Goal: Information Seeking & Learning: Learn about a topic

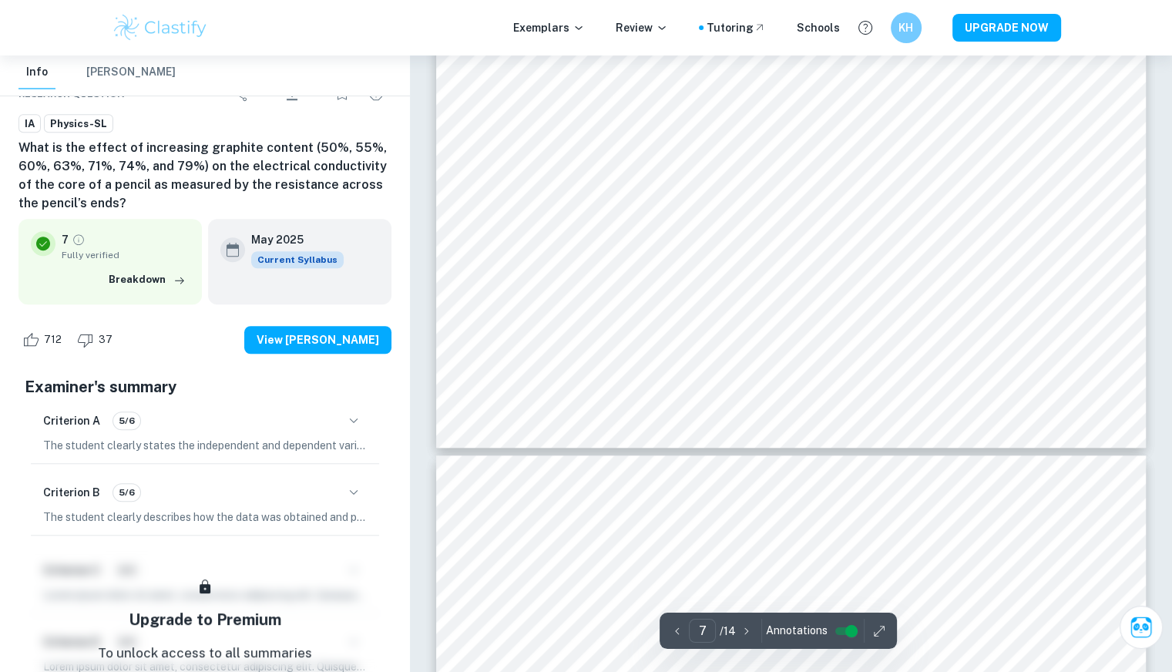
scroll to position [6677, 0]
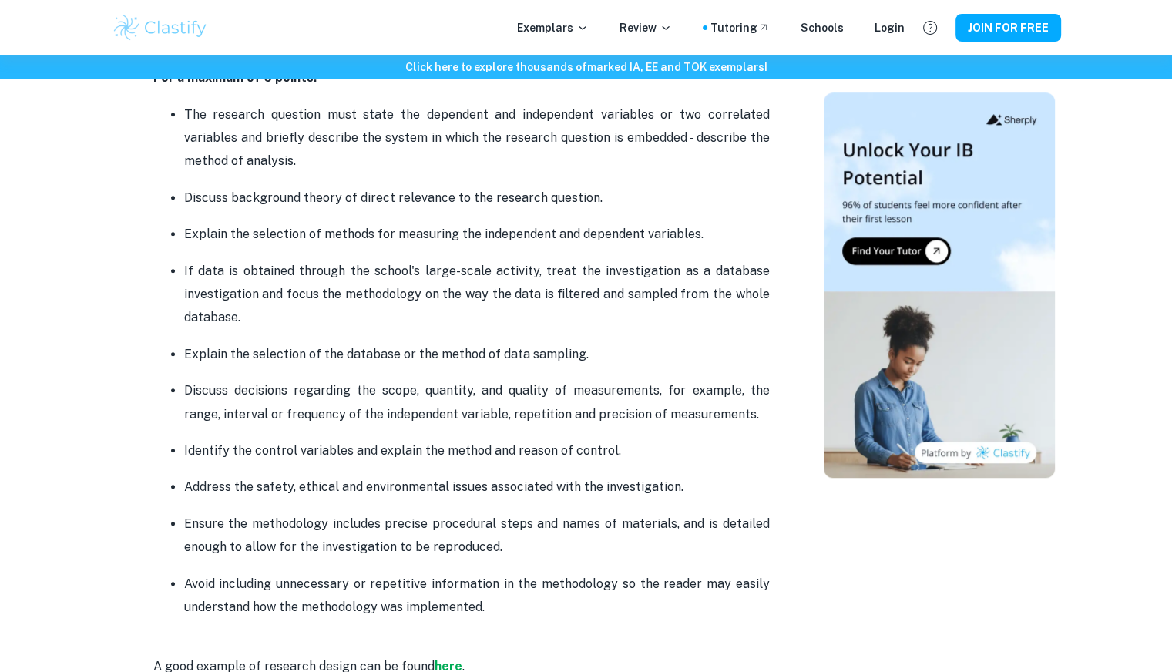
scroll to position [1128, 0]
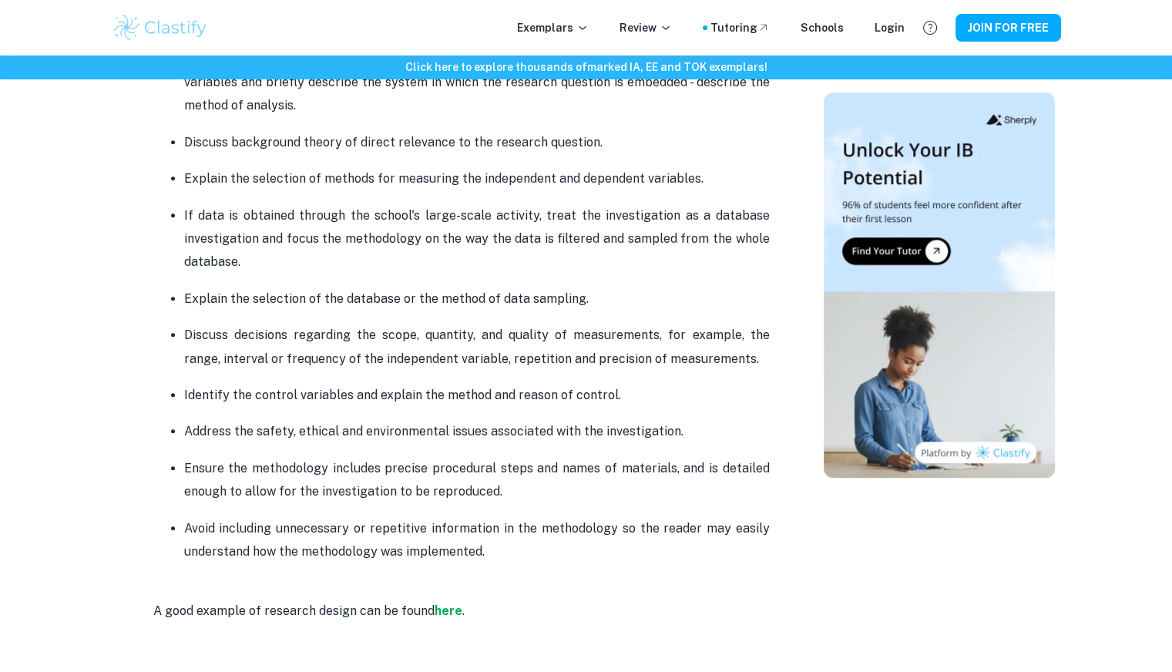
click at [487, 307] on p "Explain the selection of the database or the method of data sampling." at bounding box center [477, 298] width 586 height 23
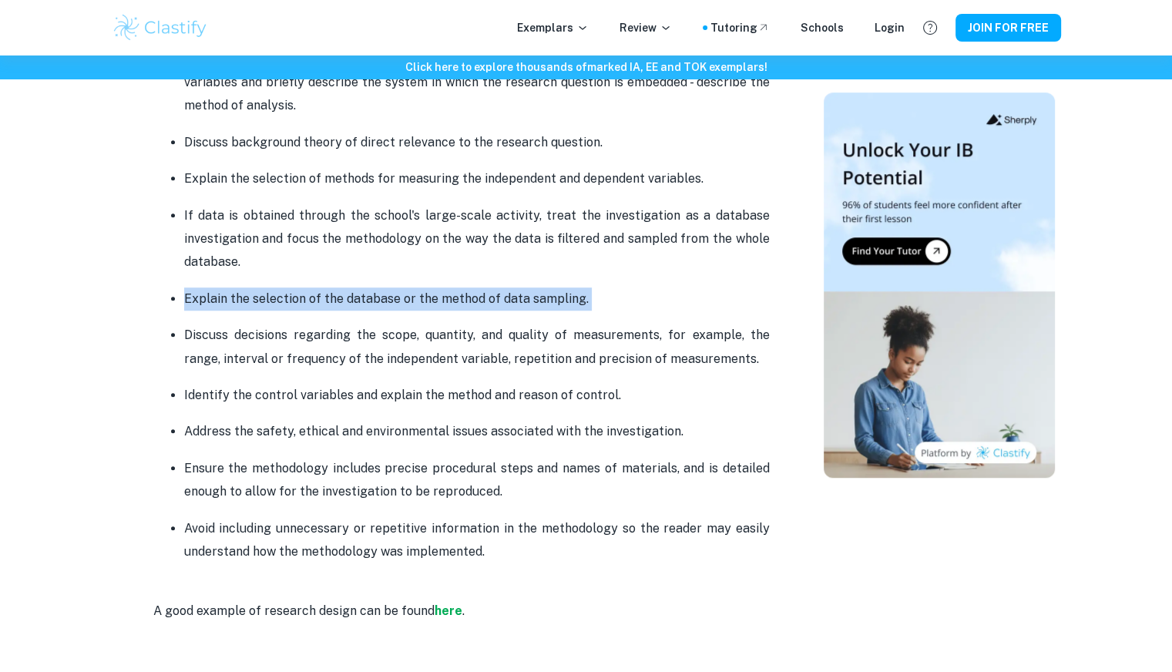
click at [487, 307] on p "Explain the selection of the database or the method of data sampling." at bounding box center [477, 298] width 586 height 23
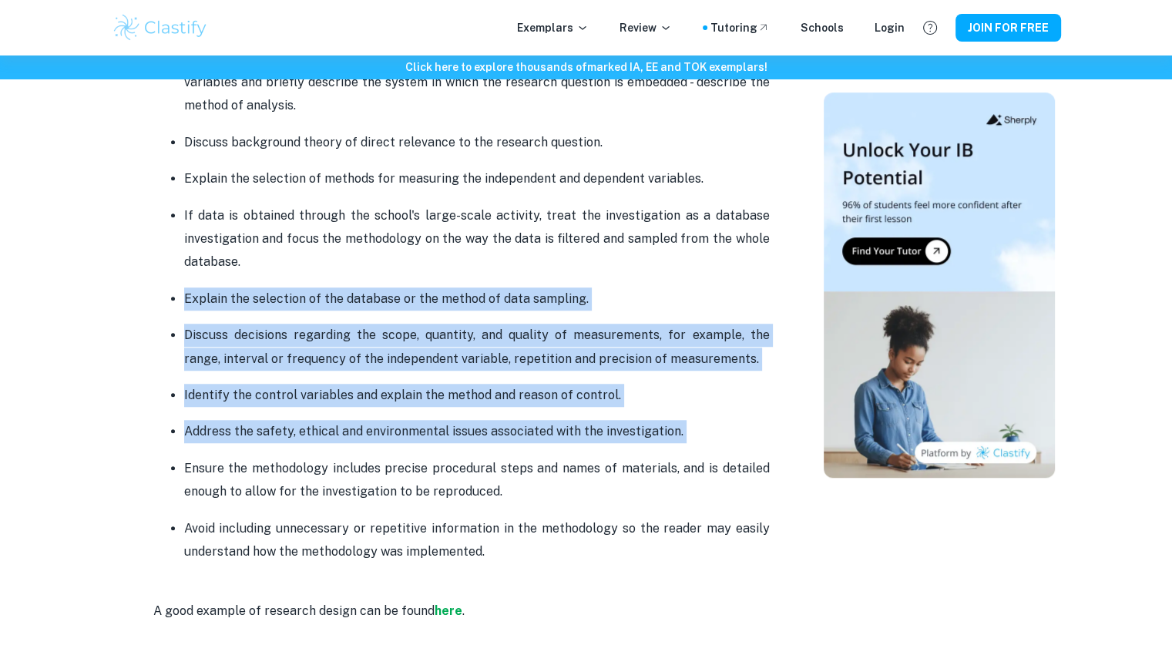
drag, startPoint x: 487, startPoint y: 307, endPoint x: 480, endPoint y: 454, distance: 147.4
click at [480, 454] on ul "The research question must state the dependent and independent variables or two…" at bounding box center [461, 305] width 617 height 517
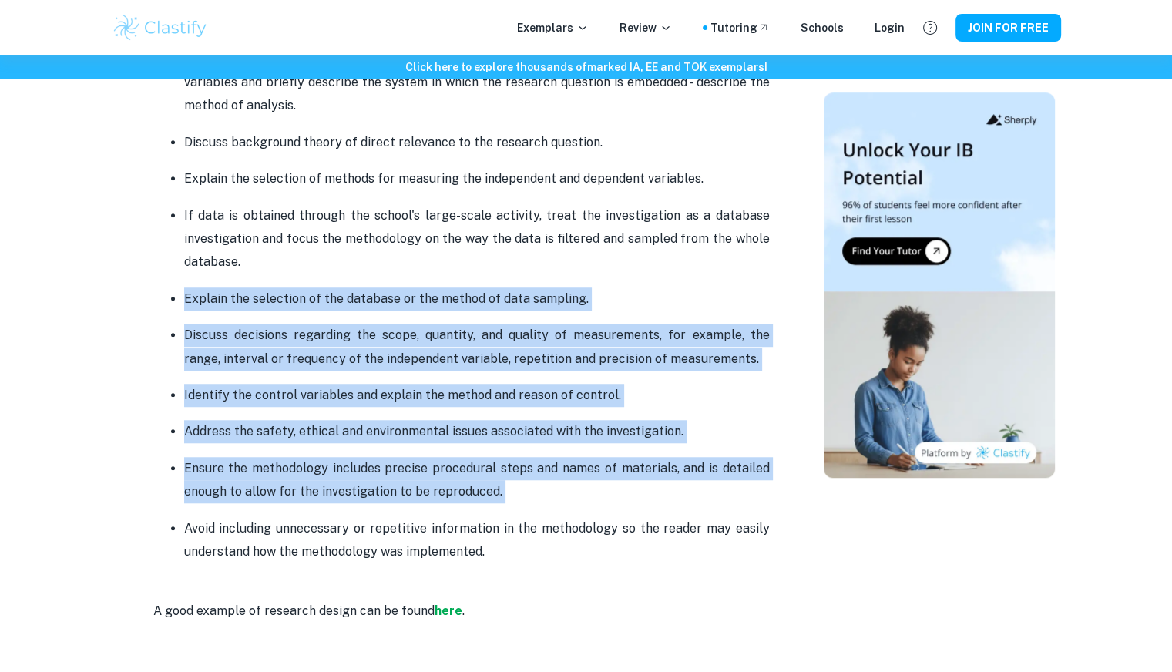
click at [480, 457] on p "Ensure the methodology includes precise procedural steps and names of materials…" at bounding box center [477, 480] width 586 height 47
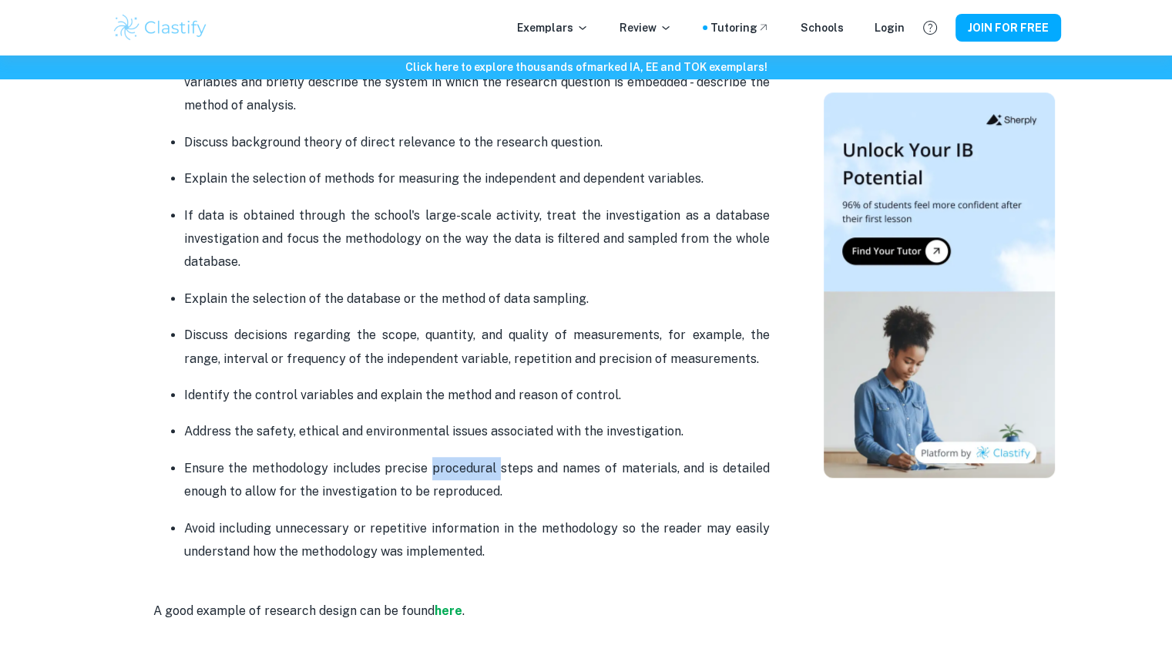
click at [480, 457] on p "Ensure the methodology includes precise procedural steps and names of materials…" at bounding box center [477, 480] width 586 height 47
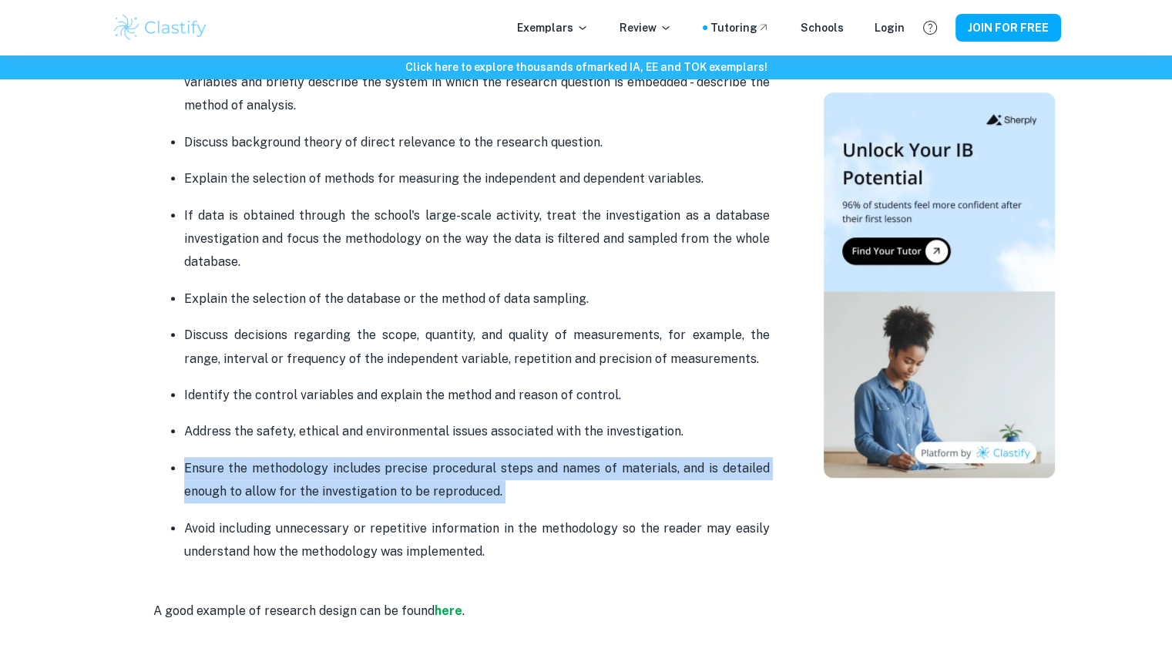
click at [480, 457] on p "Ensure the methodology includes precise procedural steps and names of materials…" at bounding box center [477, 480] width 586 height 47
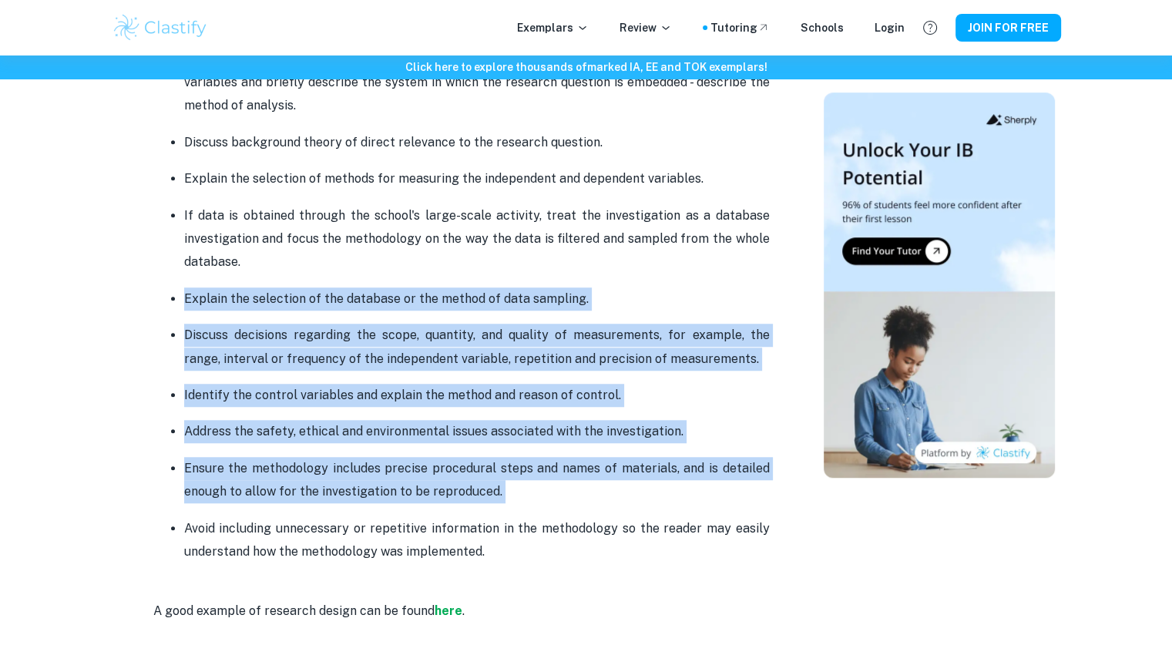
drag, startPoint x: 480, startPoint y: 454, endPoint x: 370, endPoint y: 287, distance: 199.6
click at [370, 287] on ul "The research question must state the dependent and independent variables or two…" at bounding box center [461, 305] width 617 height 517
click at [370, 287] on p "Explain the selection of the database or the method of data sampling." at bounding box center [477, 298] width 586 height 23
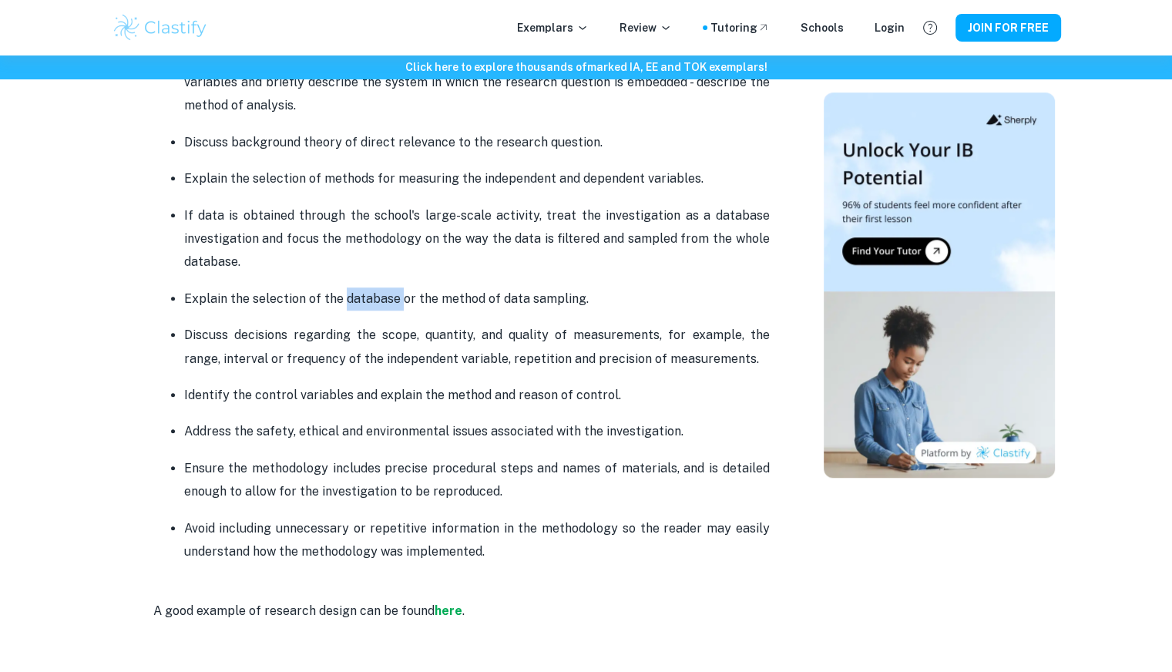
click at [370, 287] on p "Explain the selection of the database or the method of data sampling." at bounding box center [477, 298] width 586 height 23
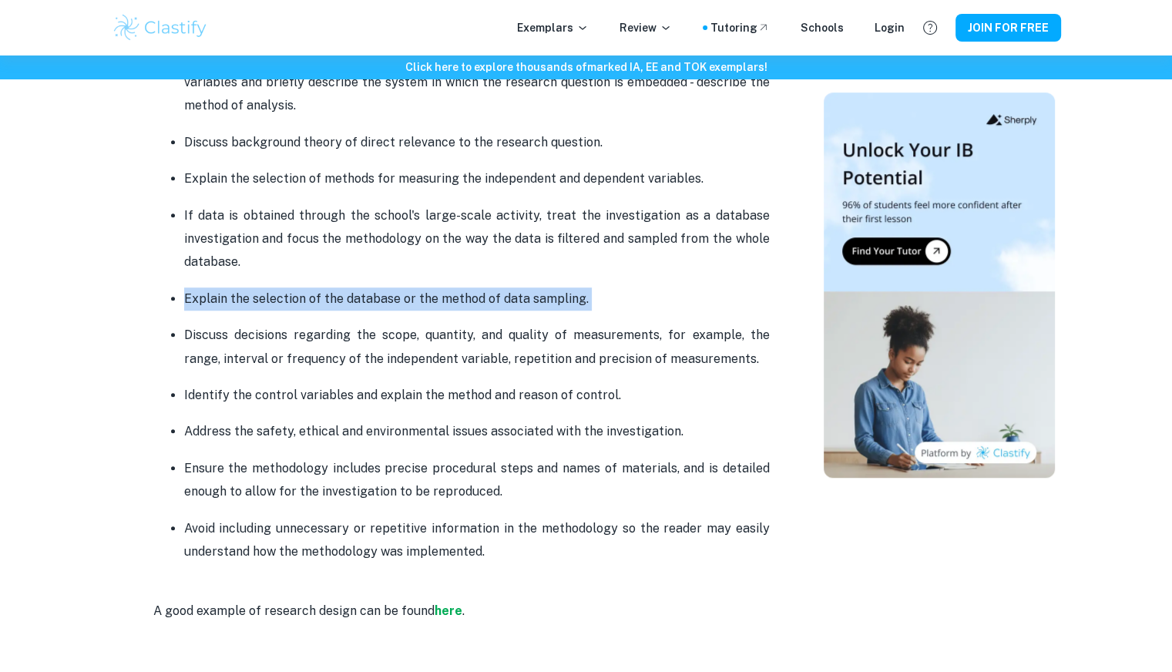
drag, startPoint x: 370, startPoint y: 287, endPoint x: 431, endPoint y: 301, distance: 62.4
click at [431, 301] on p "Explain the selection of the database or the method of data sampling." at bounding box center [477, 298] width 586 height 23
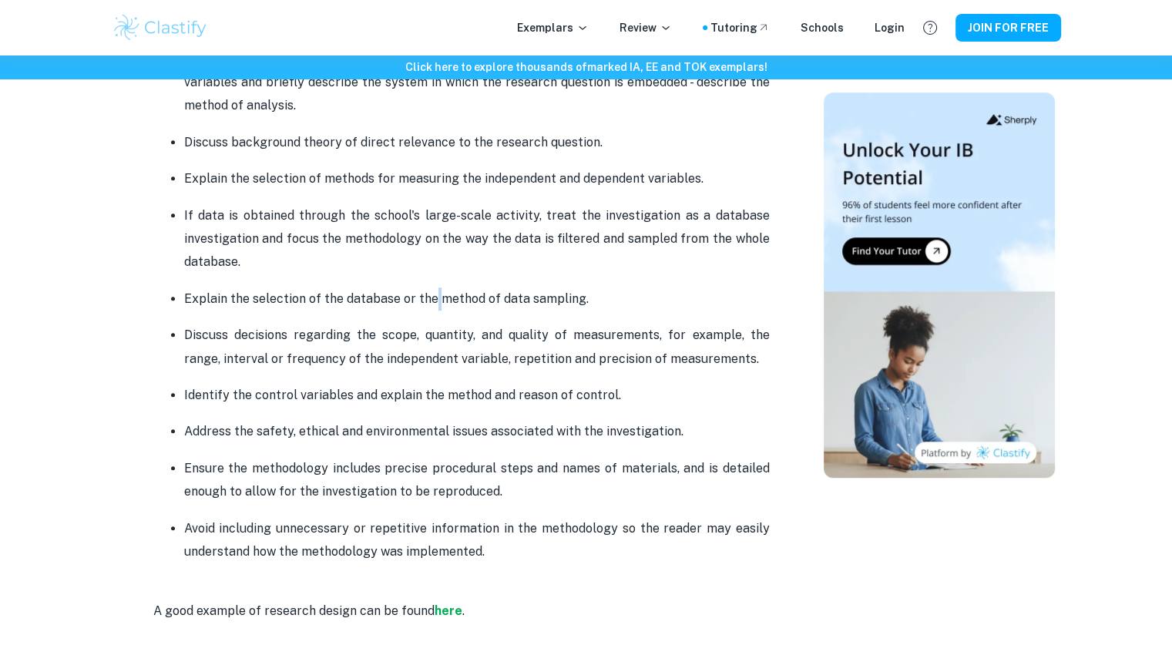
click at [431, 301] on p "Explain the selection of the database or the method of data sampling." at bounding box center [477, 298] width 586 height 23
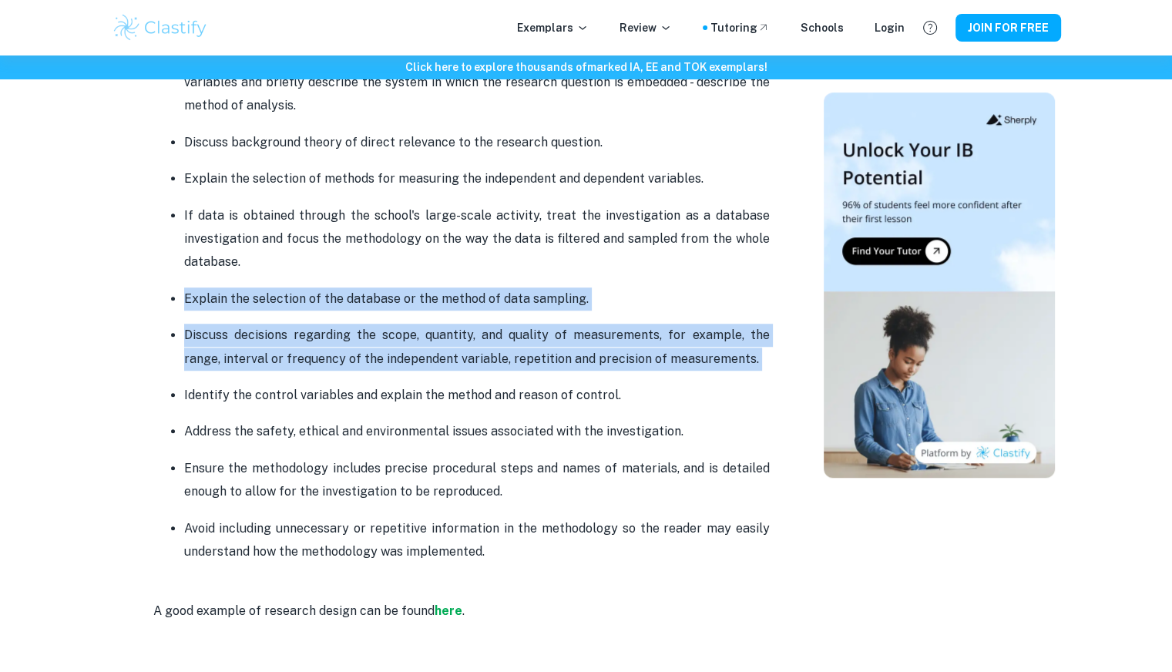
drag, startPoint x: 431, startPoint y: 301, endPoint x: 405, endPoint y: 318, distance: 31.2
click at [405, 318] on ul "The research question must state the dependent and independent variables or two…" at bounding box center [461, 305] width 617 height 517
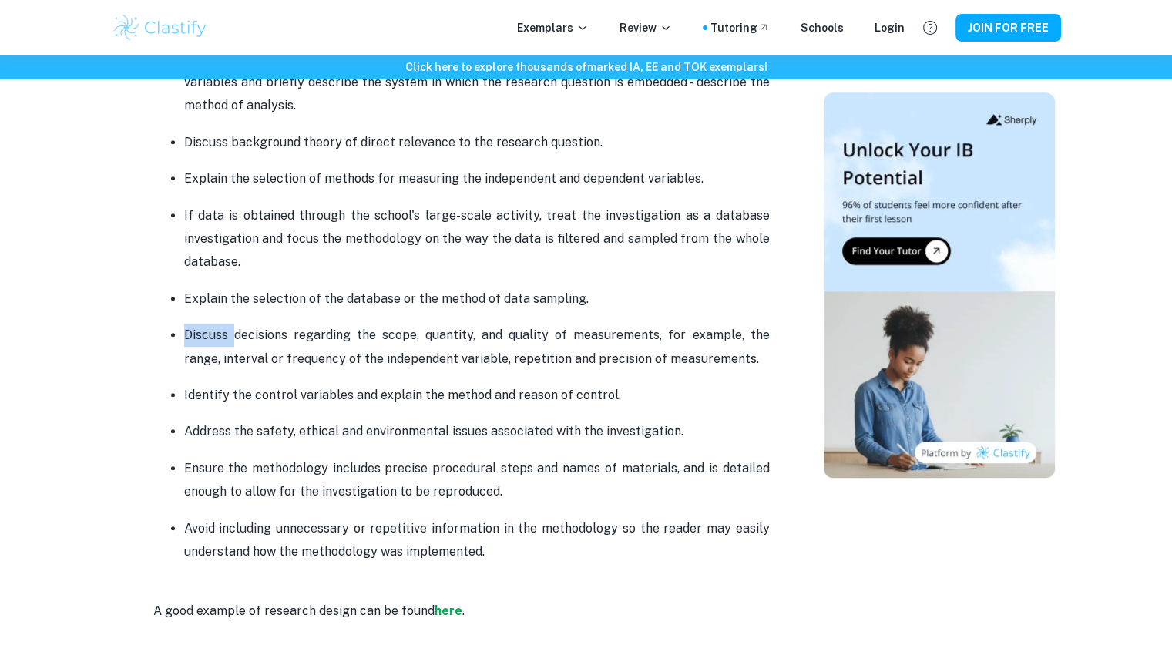
click at [405, 318] on ul "The research question must state the dependent and independent variables or two…" at bounding box center [461, 305] width 617 height 517
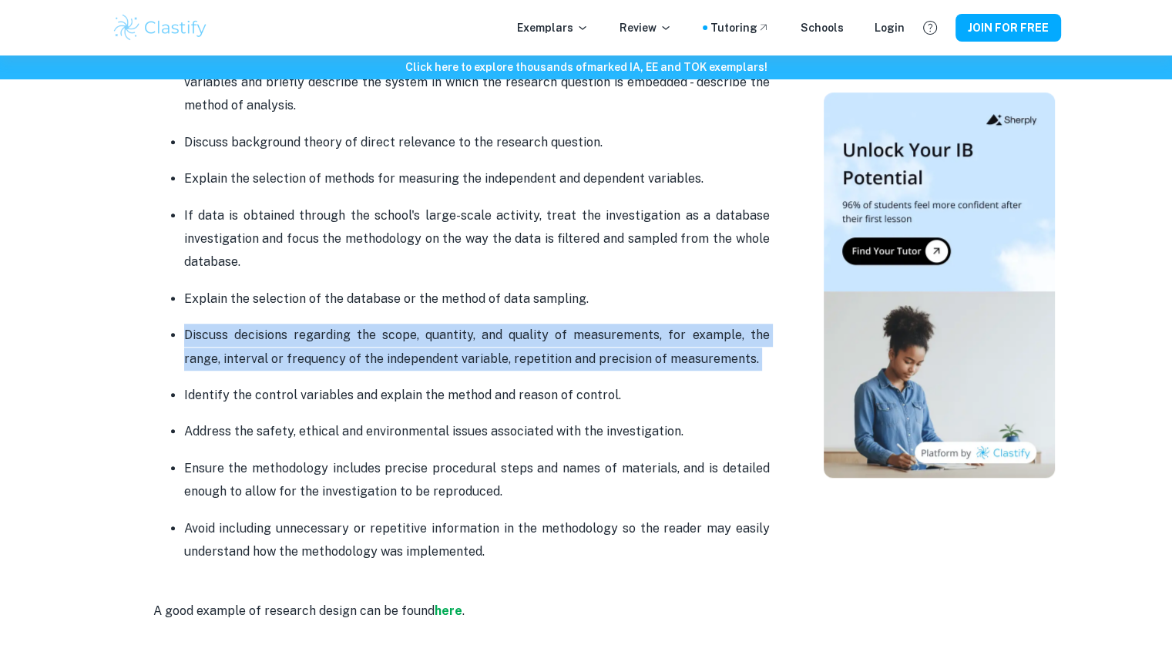
drag, startPoint x: 405, startPoint y: 318, endPoint x: 427, endPoint y: 354, distance: 41.9
click at [427, 354] on ul "The research question must state the dependent and independent variables or two…" at bounding box center [461, 305] width 617 height 517
click at [427, 354] on p "Discuss decisions regarding the scope, quantity, and quality of measurements, f…" at bounding box center [477, 347] width 586 height 47
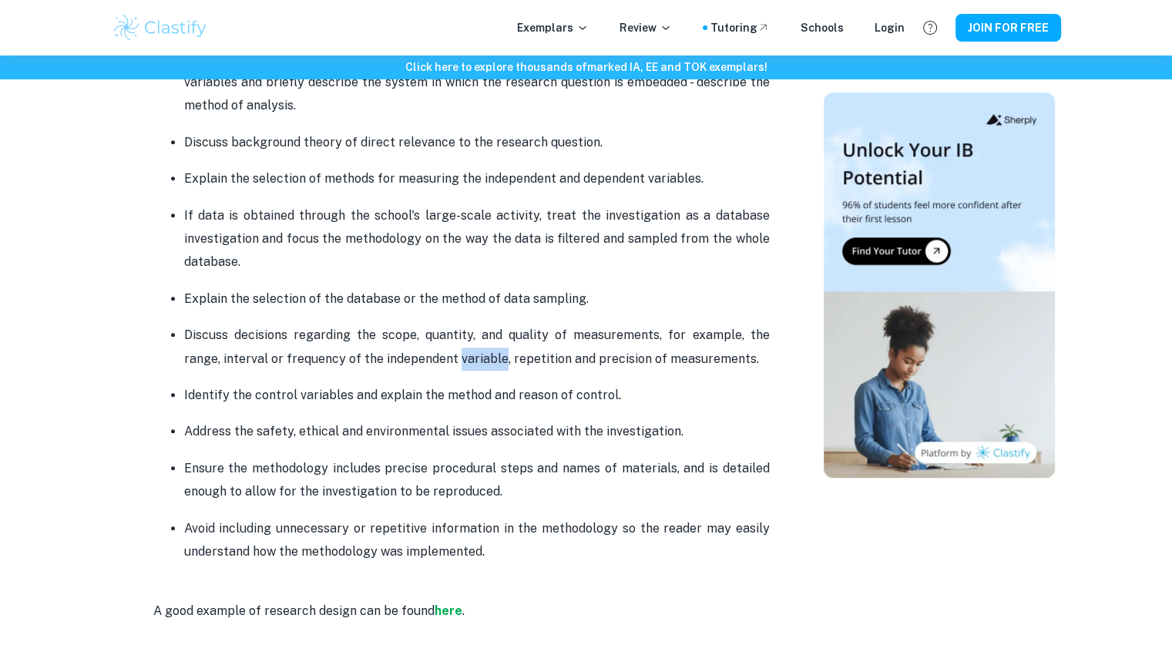
click at [427, 354] on p "Discuss decisions regarding the scope, quantity, and quality of measurements, f…" at bounding box center [477, 347] width 586 height 47
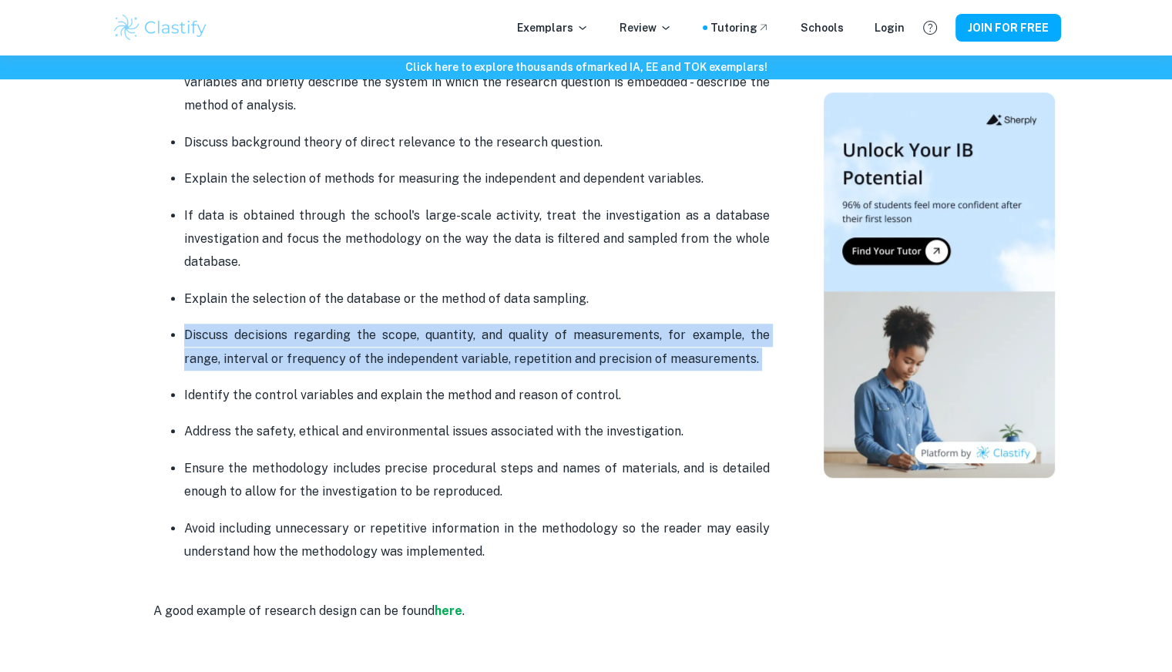
drag, startPoint x: 427, startPoint y: 354, endPoint x: 419, endPoint y: 350, distance: 8.6
click at [419, 350] on p "Discuss decisions regarding the scope, quantity, and quality of measurements, f…" at bounding box center [477, 347] width 586 height 47
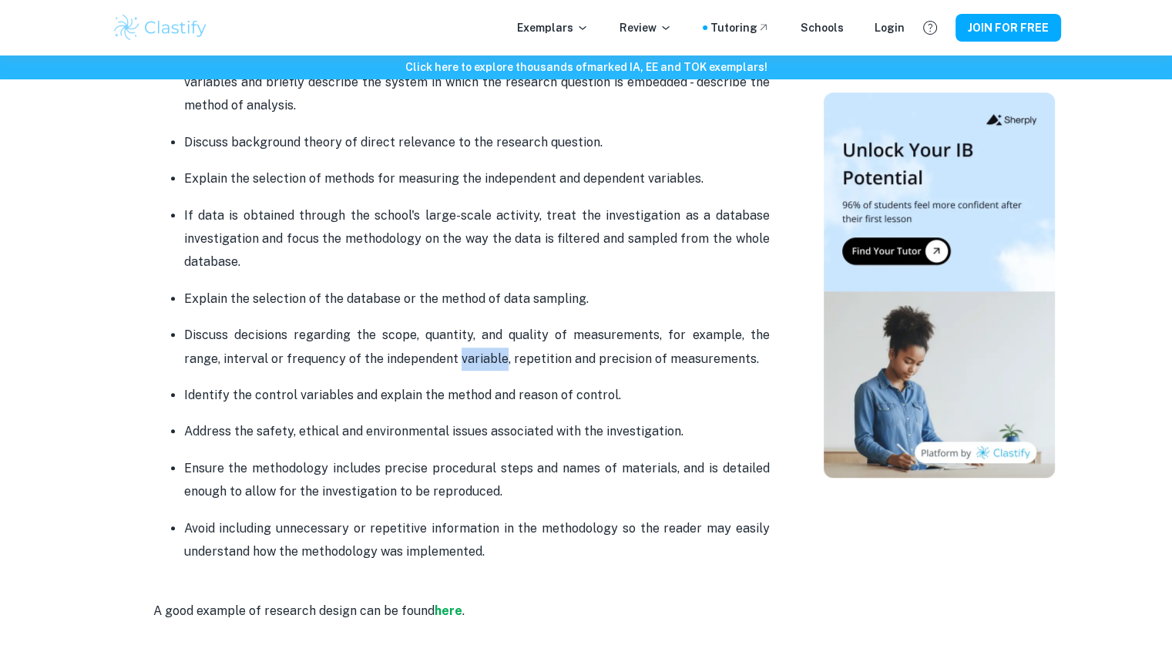
click at [419, 350] on p "Discuss decisions regarding the scope, quantity, and quality of measurements, f…" at bounding box center [477, 347] width 586 height 47
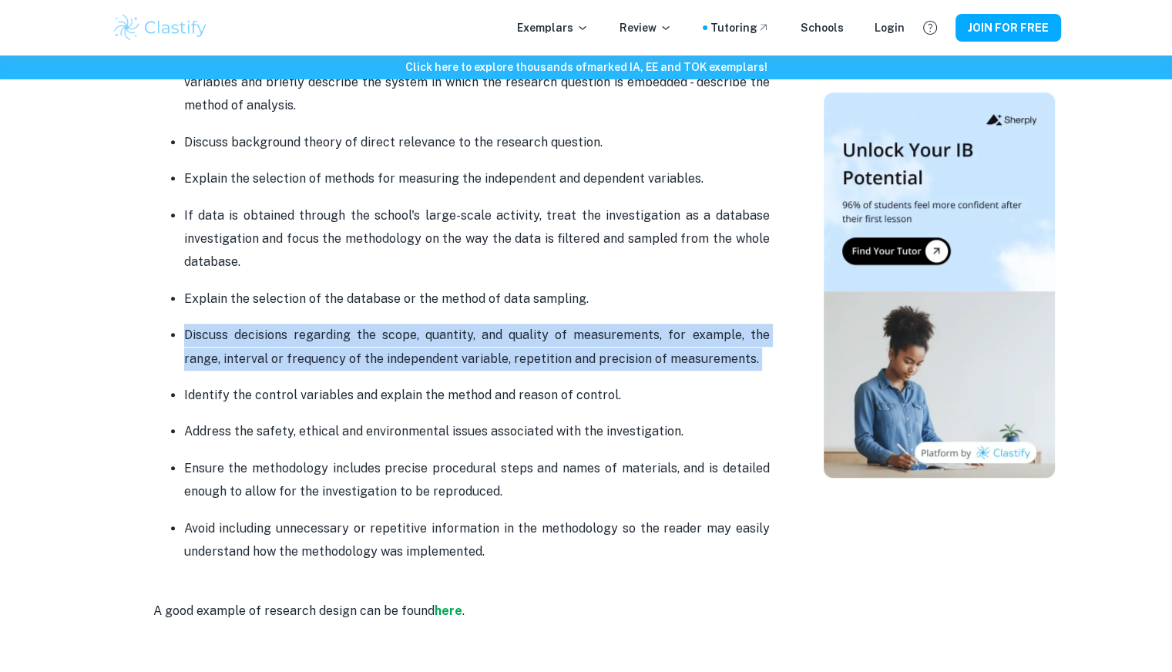
drag, startPoint x: 419, startPoint y: 350, endPoint x: 322, endPoint y: 344, distance: 97.3
click at [322, 344] on p "Discuss decisions regarding the scope, quantity, and quality of measurements, f…" at bounding box center [477, 347] width 586 height 47
drag, startPoint x: 322, startPoint y: 344, endPoint x: 478, endPoint y: 359, distance: 156.4
click at [478, 359] on p "Discuss decisions regarding the scope, quantity, and quality of measurements, f…" at bounding box center [477, 347] width 586 height 47
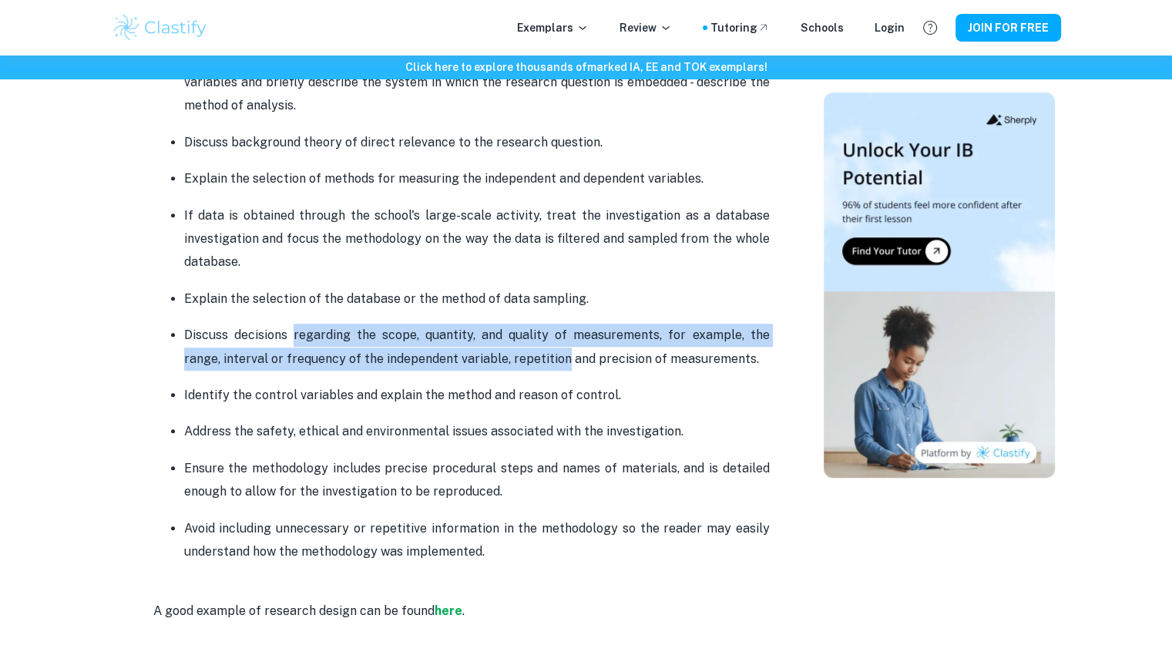
click at [478, 359] on p "Discuss decisions regarding the scope, quantity, and quality of measurements, f…" at bounding box center [477, 347] width 586 height 47
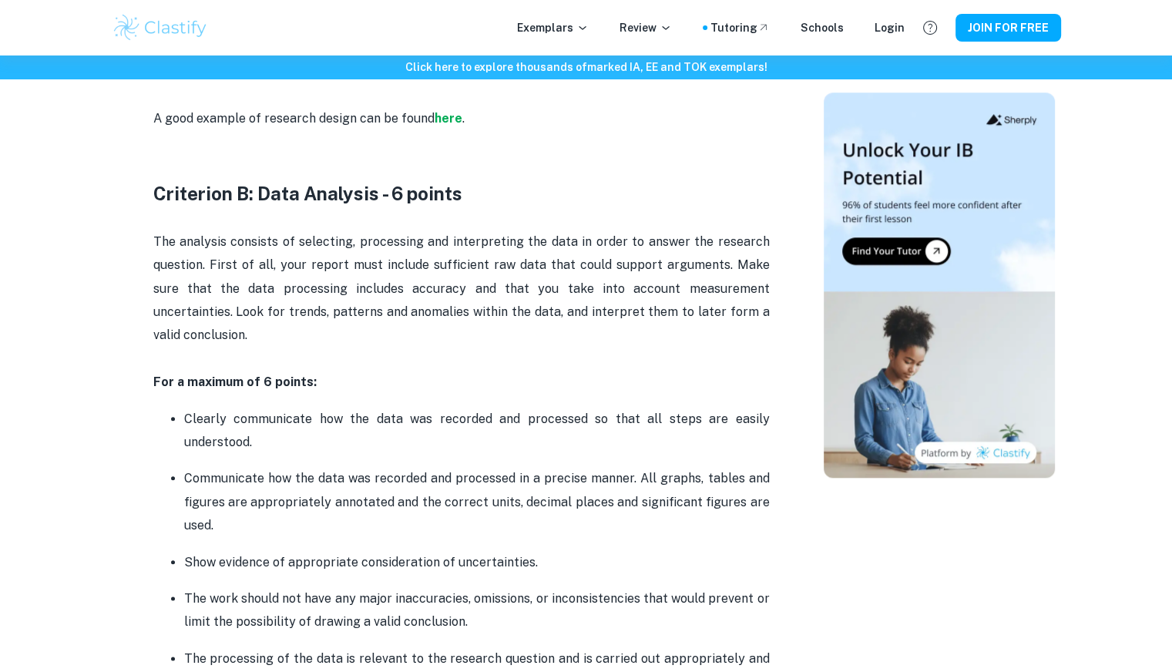
scroll to position [1625, 0]
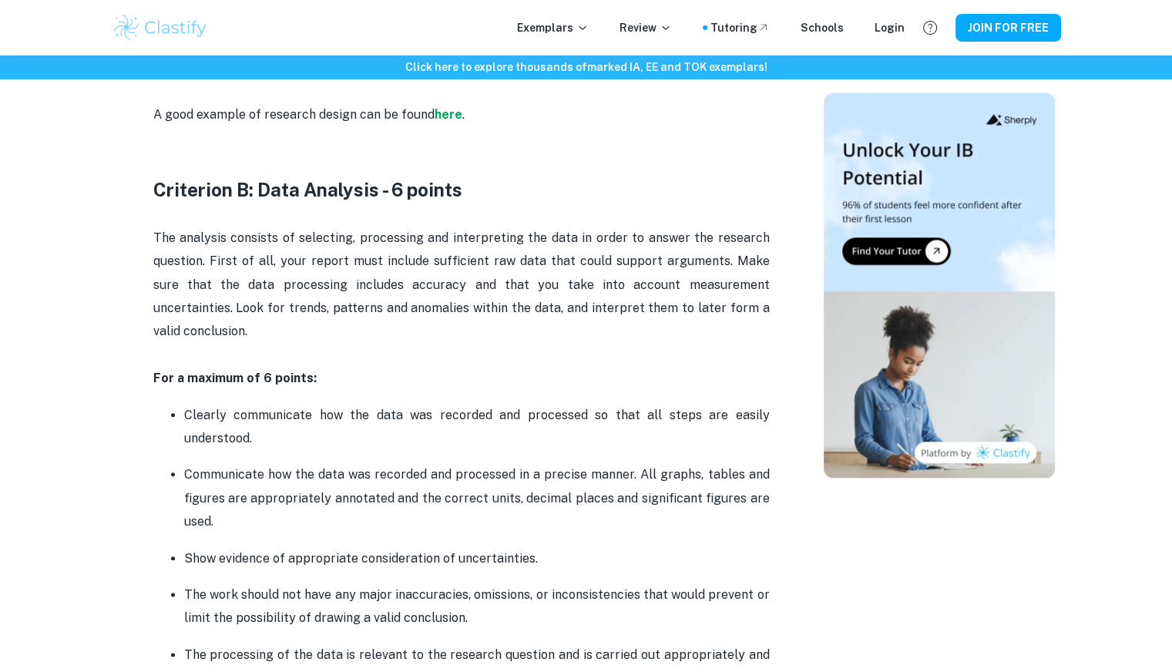
click at [354, 367] on p "For a maximum of 6 points:" at bounding box center [461, 378] width 617 height 23
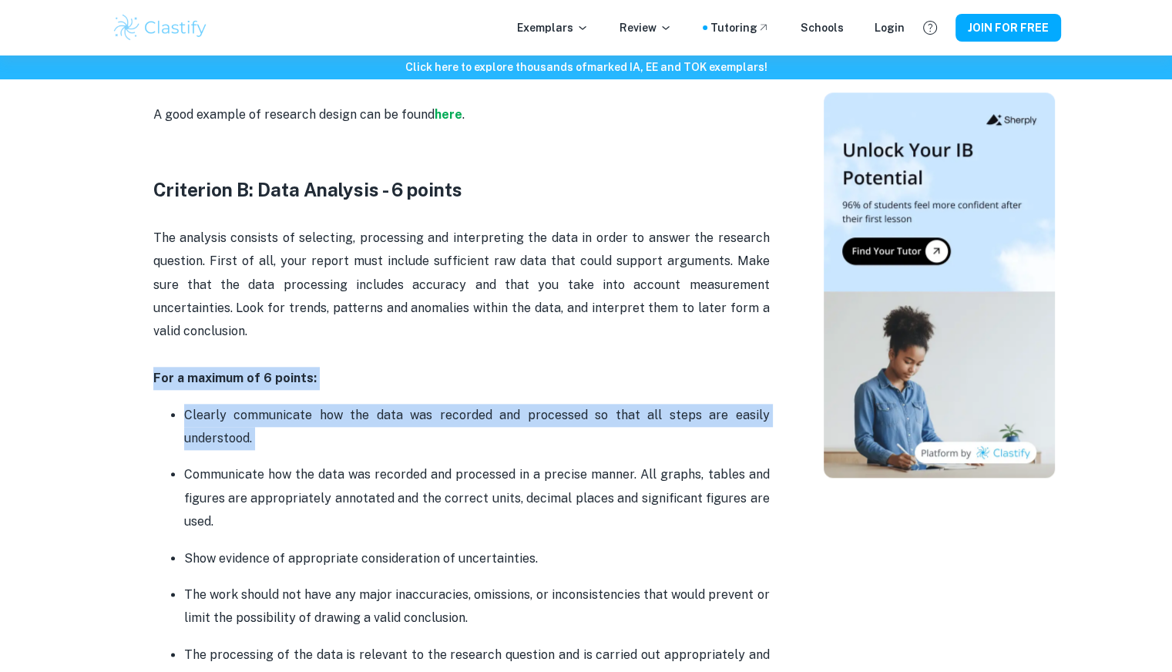
drag, startPoint x: 354, startPoint y: 365, endPoint x: 453, endPoint y: 405, distance: 107.5
click at [453, 405] on p "Clearly communicate how the data was recorded and processed so that all steps a…" at bounding box center [477, 427] width 586 height 47
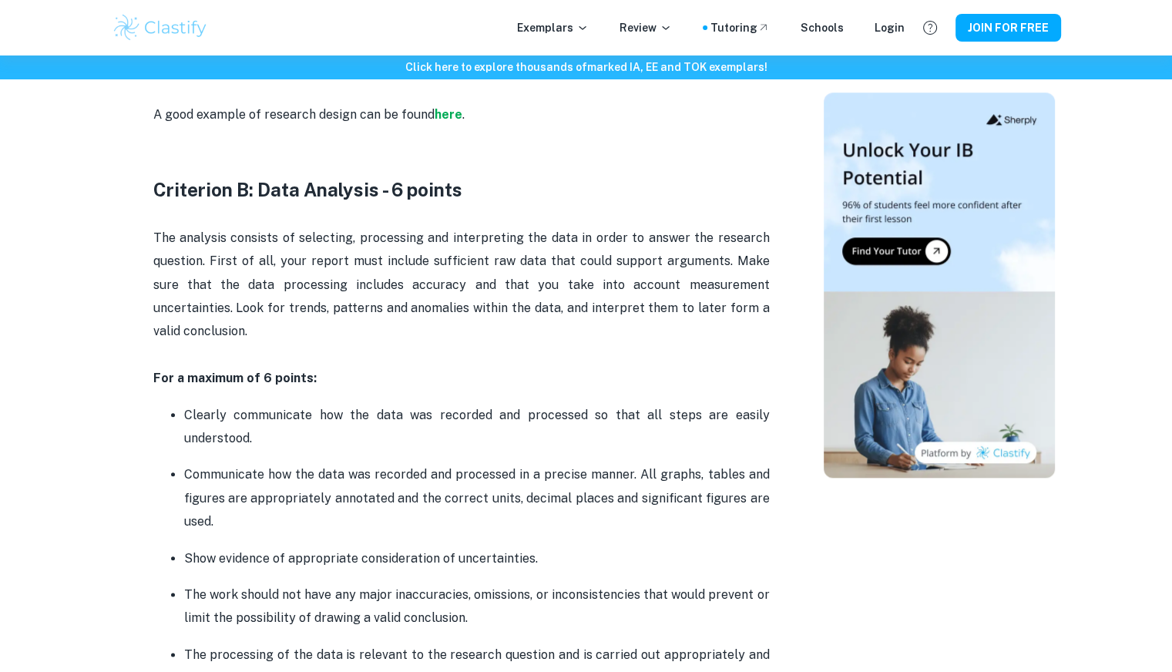
click at [453, 405] on p "Clearly communicate how the data was recorded and processed so that all steps a…" at bounding box center [477, 427] width 586 height 47
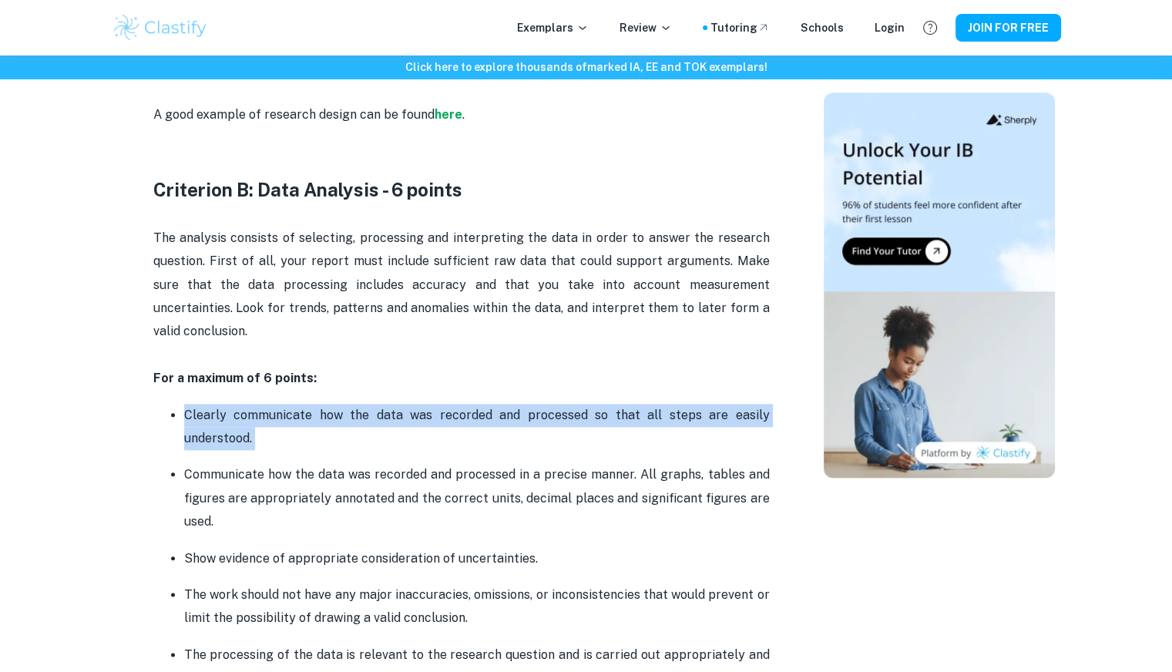
drag, startPoint x: 453, startPoint y: 405, endPoint x: 432, endPoint y: 401, distance: 22.1
click at [432, 404] on p "Clearly communicate how the data was recorded and processed so that all steps a…" at bounding box center [477, 427] width 586 height 47
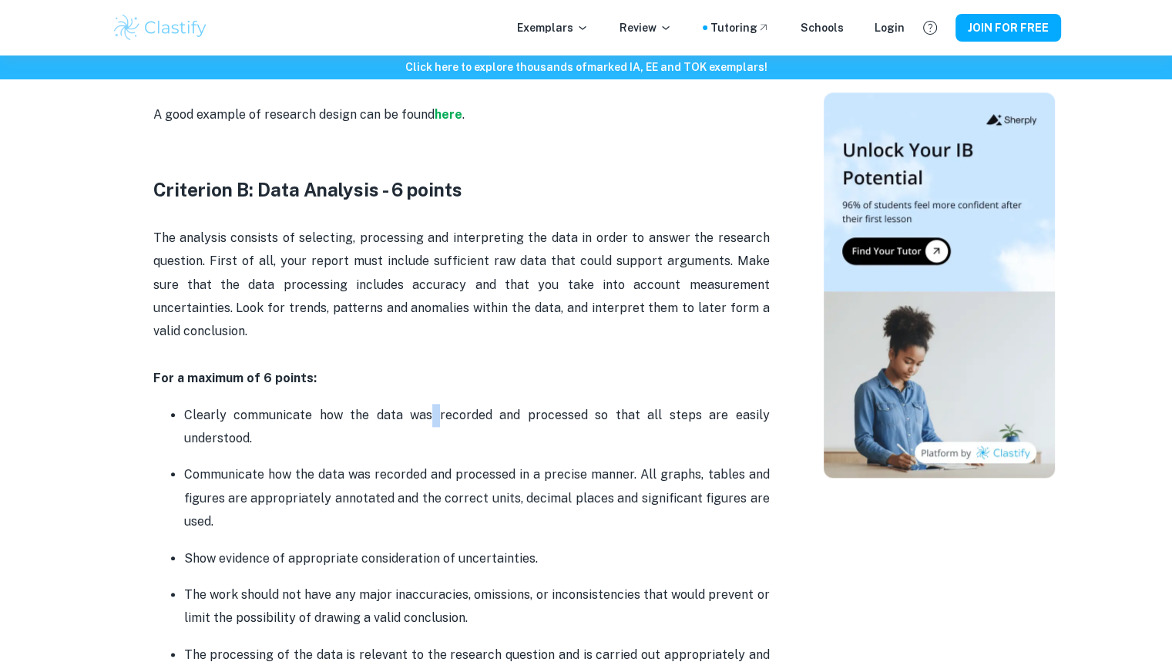
click at [432, 404] on p "Clearly communicate how the data was recorded and processed so that all steps a…" at bounding box center [477, 427] width 586 height 47
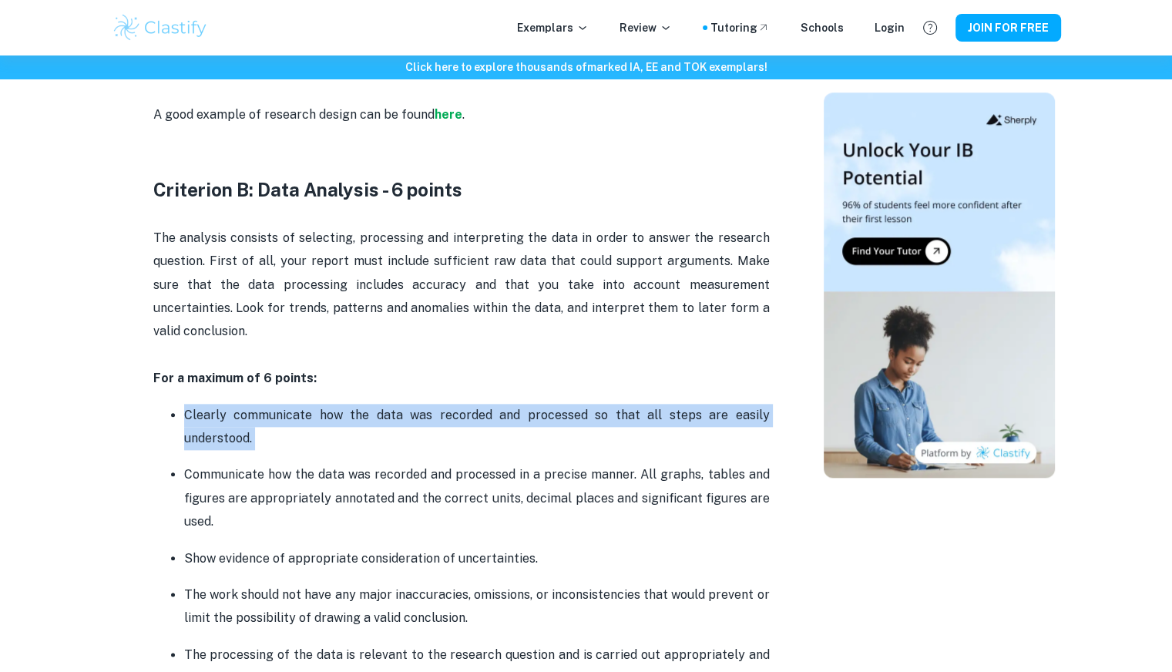
click at [432, 407] on p "Clearly communicate how the data was recorded and processed so that all steps a…" at bounding box center [477, 427] width 586 height 47
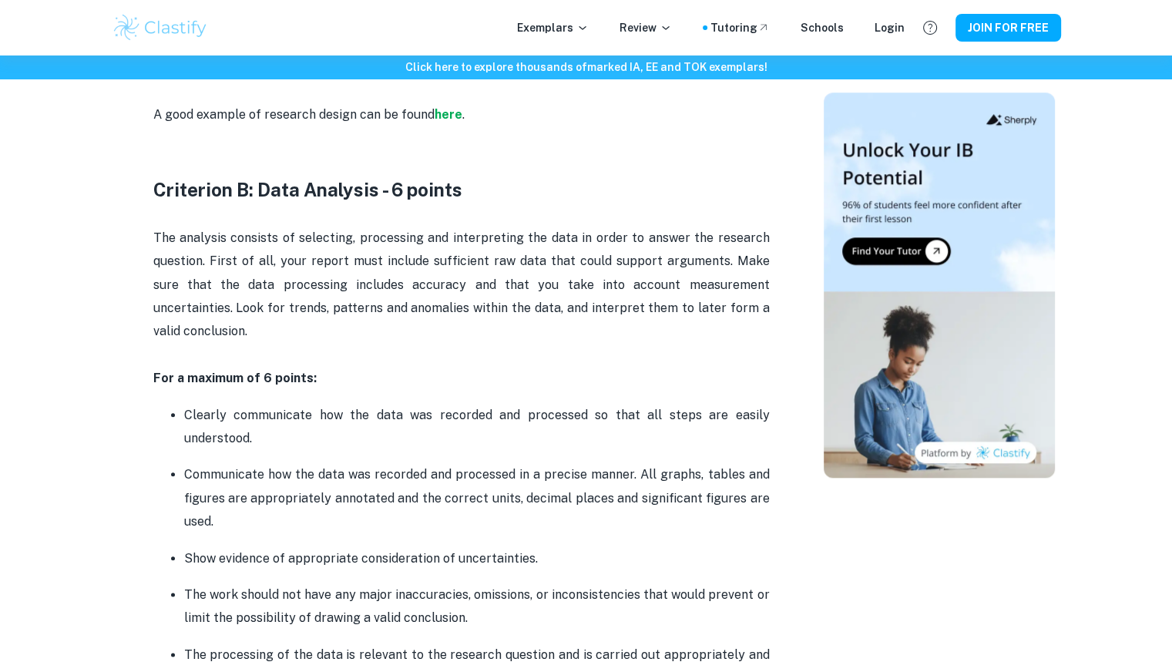
click at [432, 407] on p "Clearly communicate how the data was recorded and processed so that all steps a…" at bounding box center [477, 427] width 586 height 47
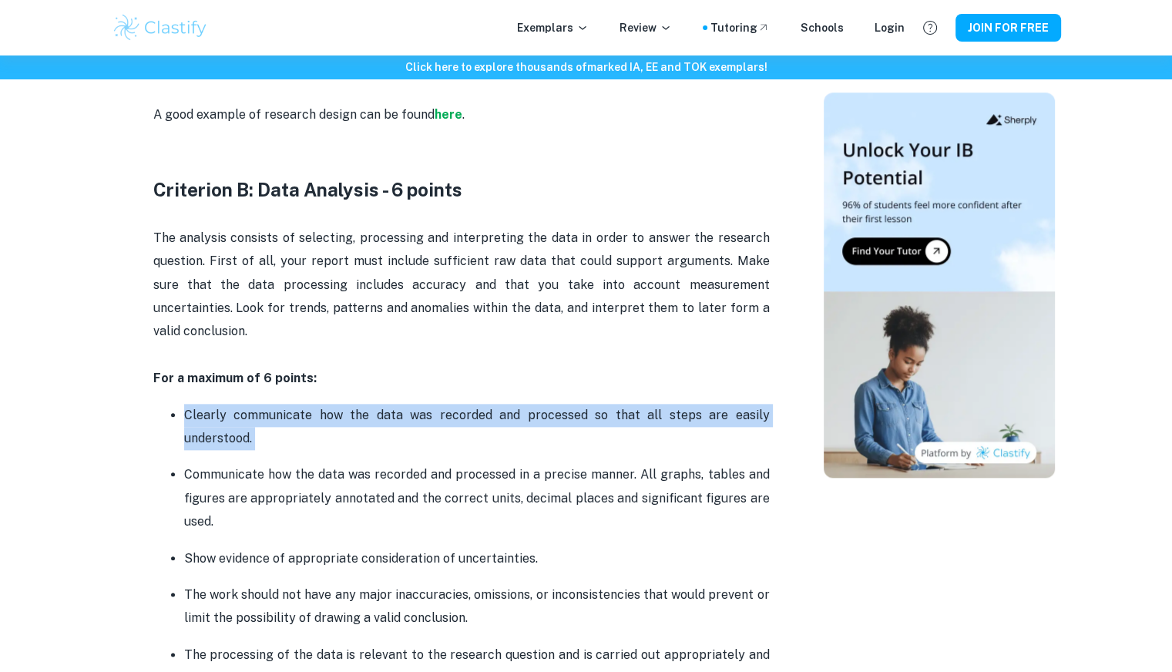
click at [431, 408] on p "Clearly communicate how the data was recorded and processed so that all steps a…" at bounding box center [477, 427] width 586 height 47
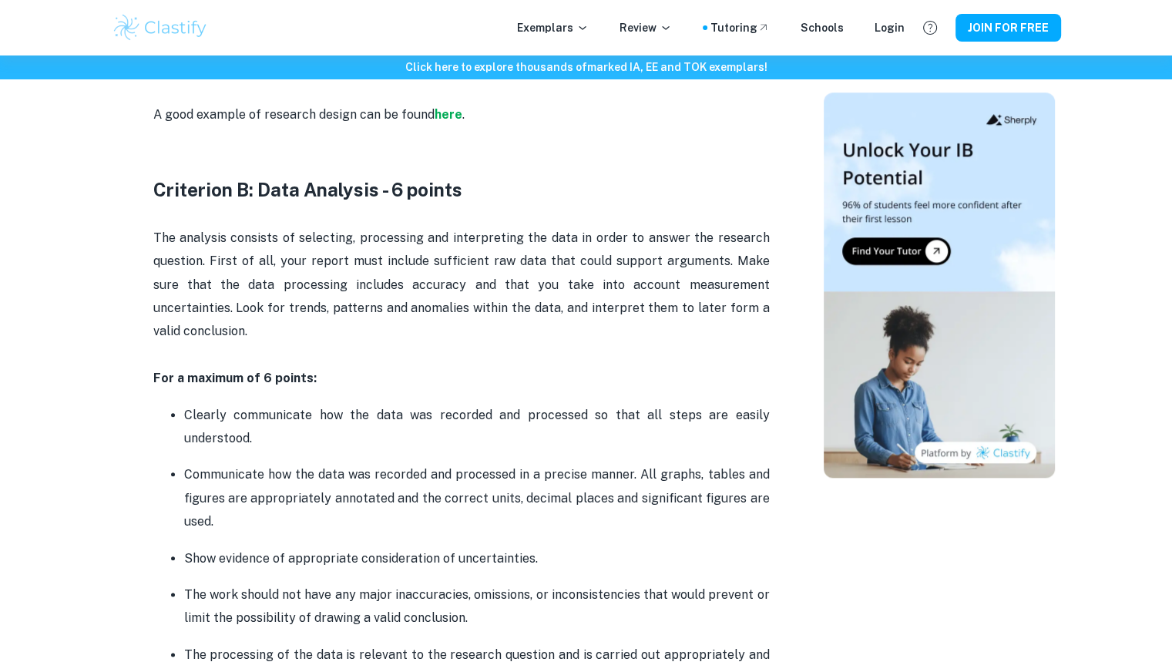
click at [431, 408] on p "Clearly communicate how the data was recorded and processed so that all steps a…" at bounding box center [477, 427] width 586 height 47
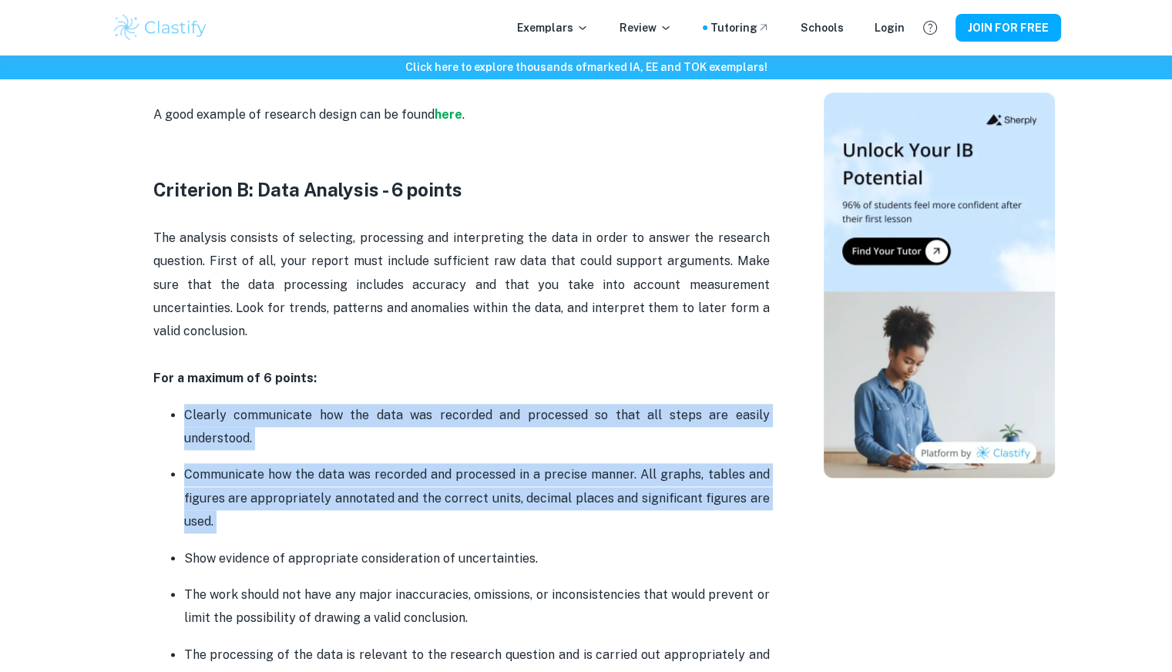
drag, startPoint x: 431, startPoint y: 408, endPoint x: 438, endPoint y: 455, distance: 48.4
click at [438, 455] on ul "Clearly communicate how the data was recorded and processed so that all steps a…" at bounding box center [461, 546] width 617 height 287
click at [438, 463] on p "Communicate how the data was recorded and processed in a precise manner. All gr…" at bounding box center [477, 498] width 586 height 70
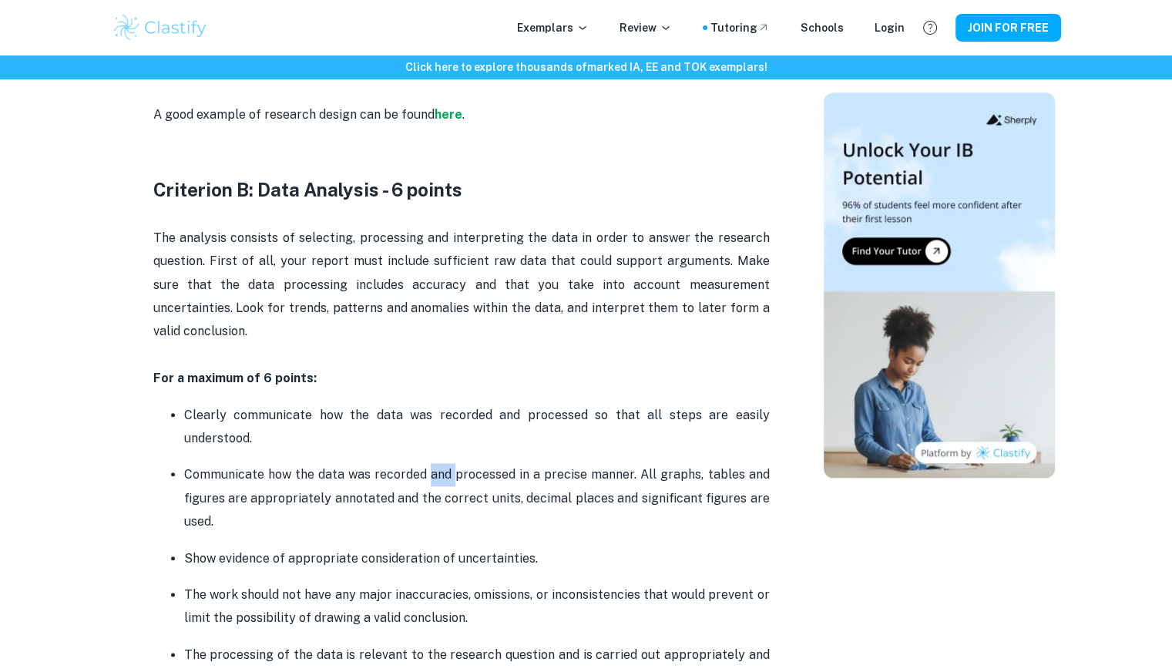
click at [438, 463] on p "Communicate how the data was recorded and processed in a precise manner. All gr…" at bounding box center [477, 498] width 586 height 70
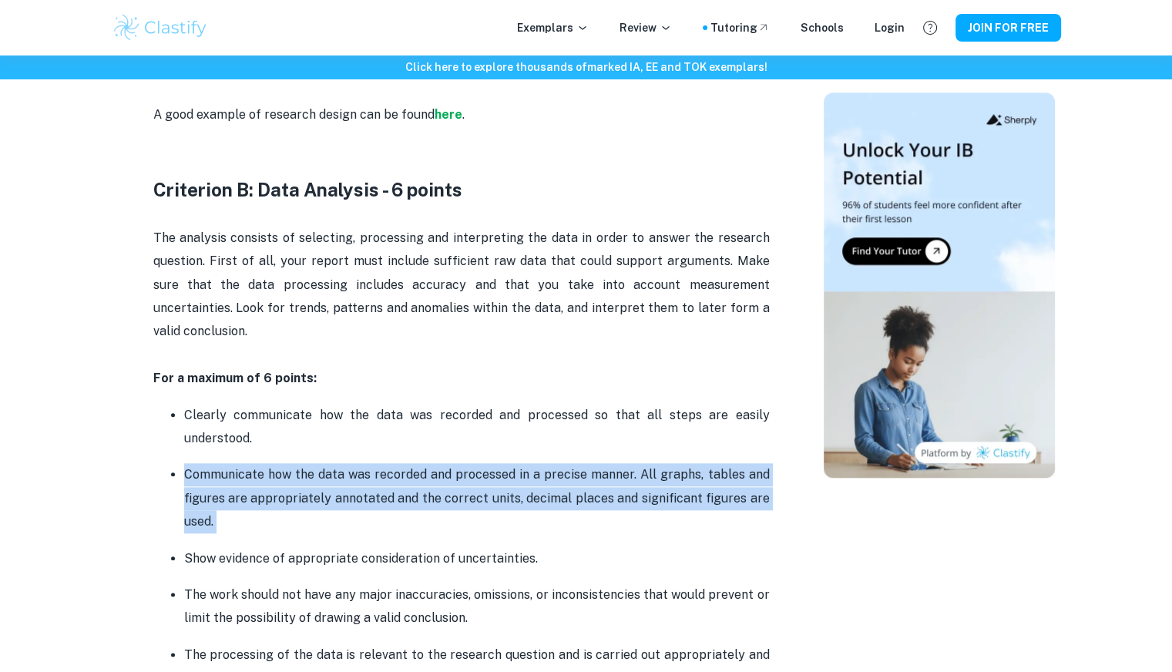
click at [438, 463] on p "Communicate how the data was recorded and processed in a precise manner. All gr…" at bounding box center [477, 498] width 586 height 70
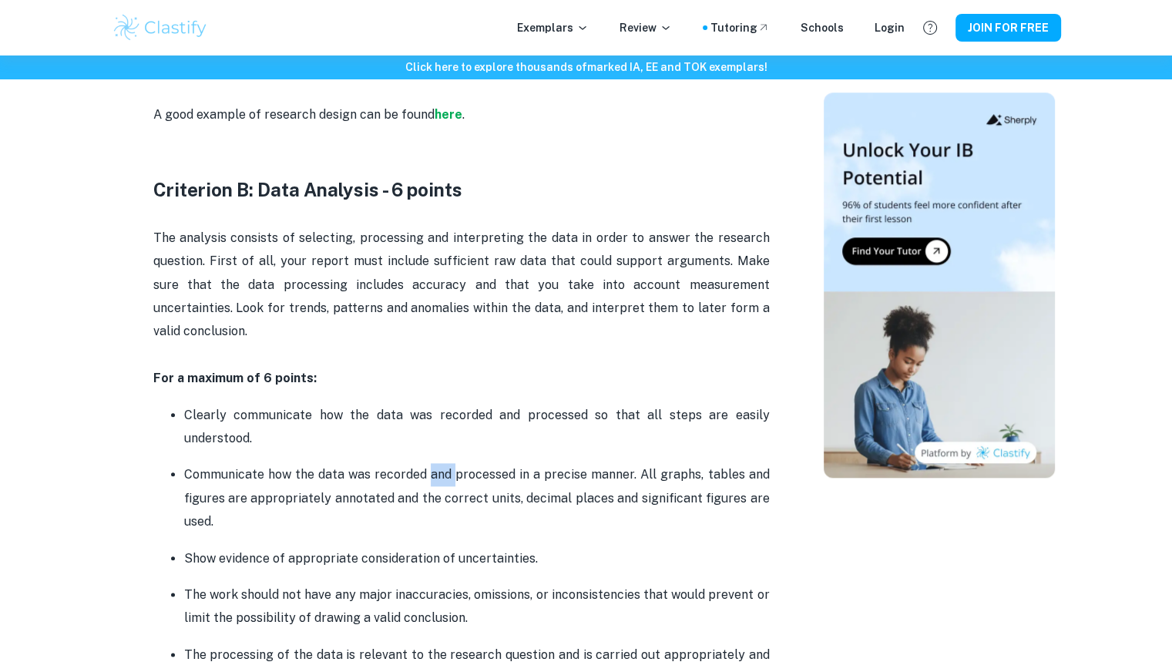
click at [438, 463] on p "Communicate how the data was recorded and processed in a precise manner. All gr…" at bounding box center [477, 498] width 586 height 70
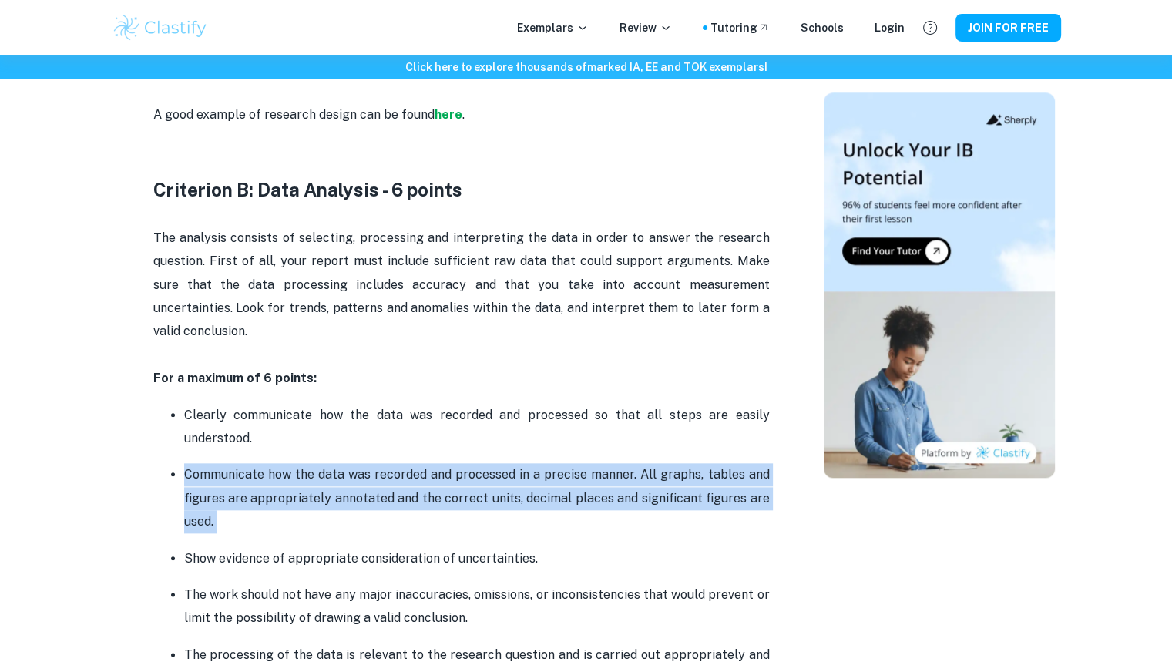
drag, startPoint x: 438, startPoint y: 455, endPoint x: 439, endPoint y: 477, distance: 21.6
click at [439, 477] on p "Communicate how the data was recorded and processed in a precise manner. All gr…" at bounding box center [477, 498] width 586 height 70
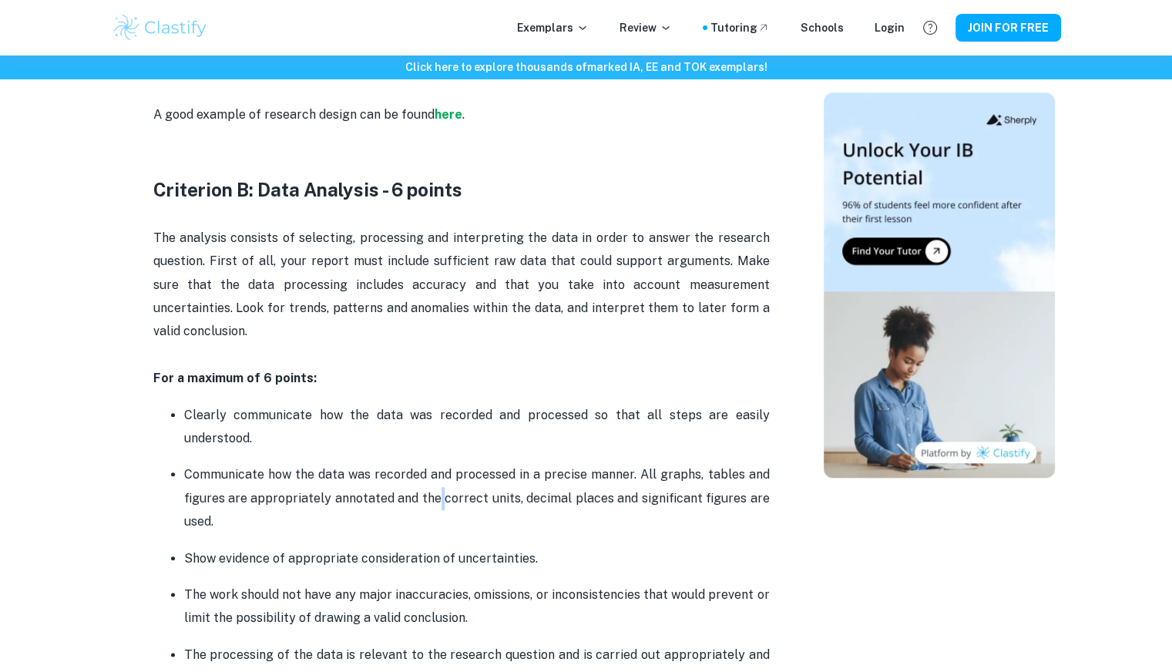
click at [439, 477] on p "Communicate how the data was recorded and processed in a precise manner. All gr…" at bounding box center [477, 498] width 586 height 70
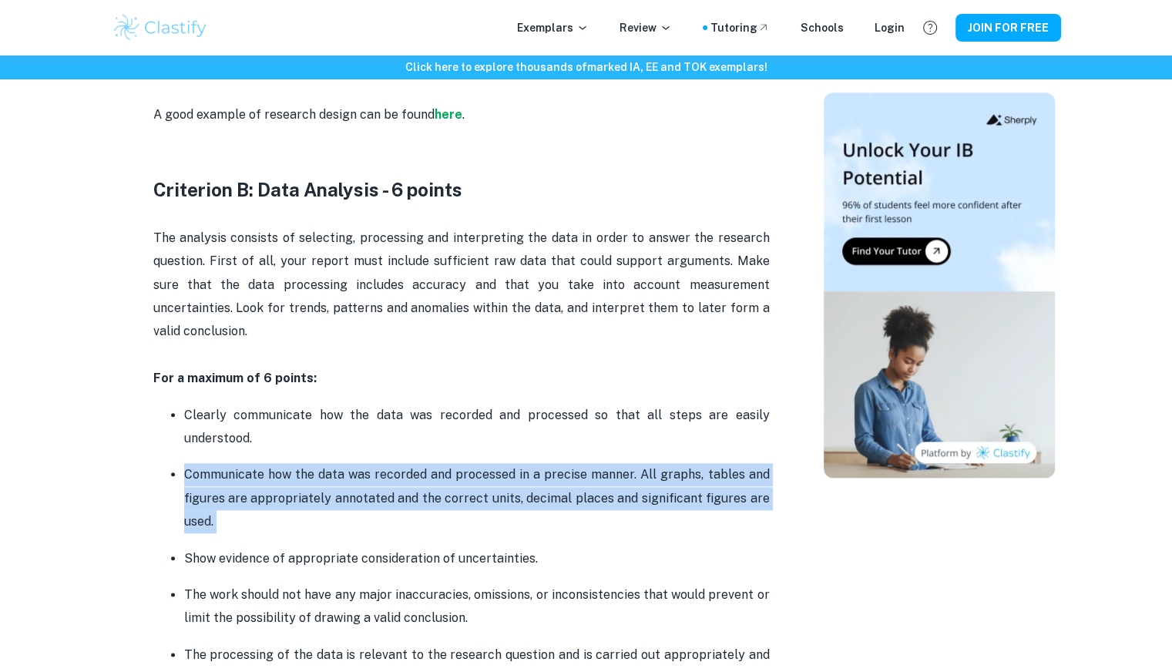
click at [439, 477] on p "Communicate how the data was recorded and processed in a precise manner. All gr…" at bounding box center [477, 498] width 586 height 70
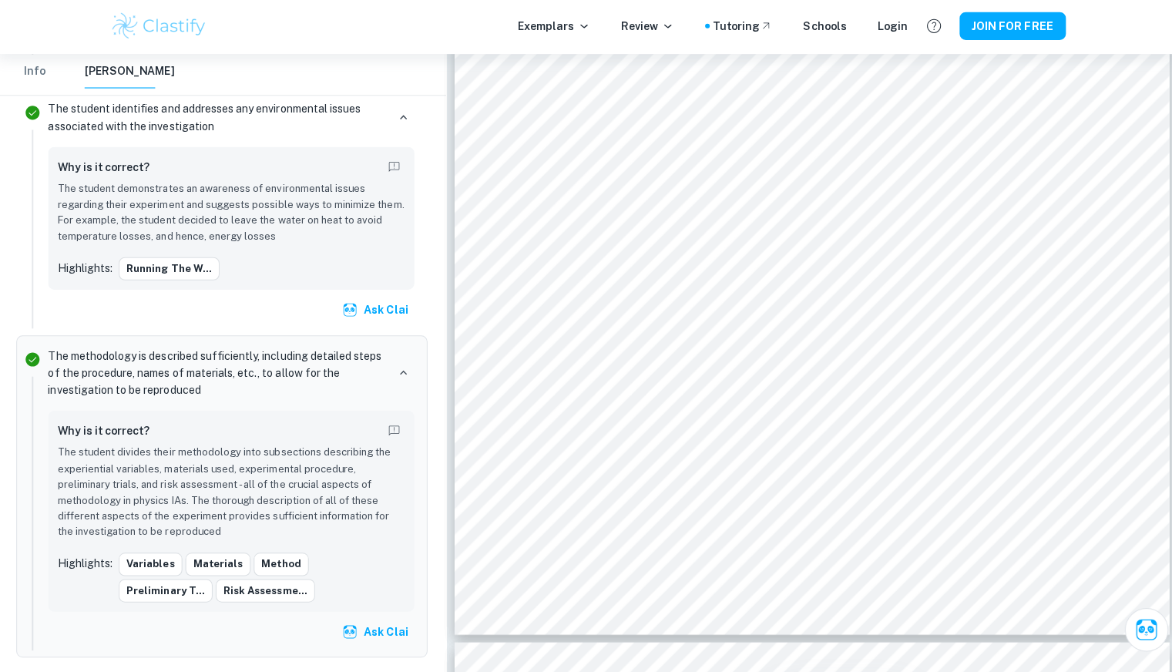
scroll to position [9778, 0]
